Goal: Task Accomplishment & Management: Manage account settings

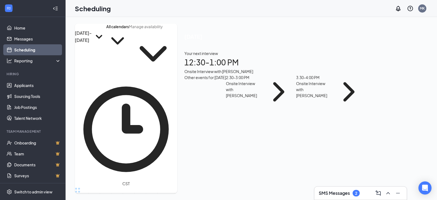
scroll to position [193, 0]
click at [233, 85] on div "Onsite Interview with [PERSON_NAME]" at bounding box center [243, 89] width 34 height 18
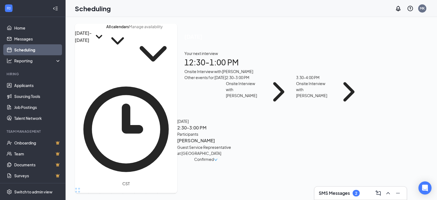
click at [204, 64] on h1 "12:30 - 1:00 PM" at bounding box center [275, 62] width 182 height 12
click at [223, 64] on h1 "12:30 - 1:00 PM" at bounding box center [275, 62] width 182 height 12
drag, startPoint x: 242, startPoint y: 91, endPoint x: 257, endPoint y: 89, distance: 14.9
click at [242, 91] on div "Onsite Interview with [PERSON_NAME]" at bounding box center [243, 89] width 34 height 18
click at [268, 88] on icon "ChevronRight" at bounding box center [279, 91] width 35 height 35
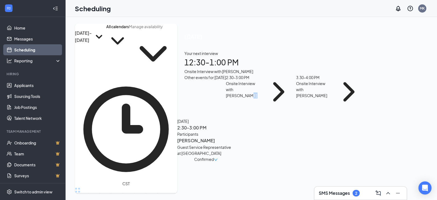
click at [262, 93] on icon "ChevronRight" at bounding box center [279, 91] width 35 height 35
click at [360, 193] on div "2" at bounding box center [356, 193] width 7 height 7
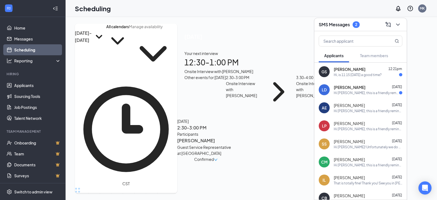
click at [361, 87] on div "[PERSON_NAME] [DATE]" at bounding box center [368, 86] width 69 height 5
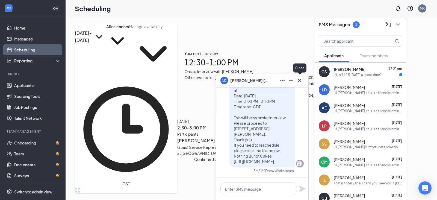
click at [298, 80] on icon "Cross" at bounding box center [300, 80] width 7 height 7
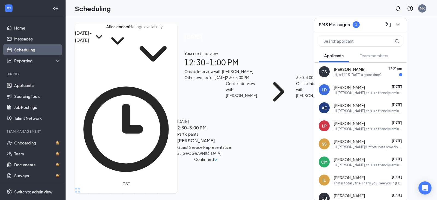
click at [306, 58] on h1 "12:30 - 1:00 PM" at bounding box center [275, 62] width 182 height 12
click at [399, 22] on icon "ChevronDown" at bounding box center [398, 24] width 7 height 7
